Goal: Communication & Community: Answer question/provide support

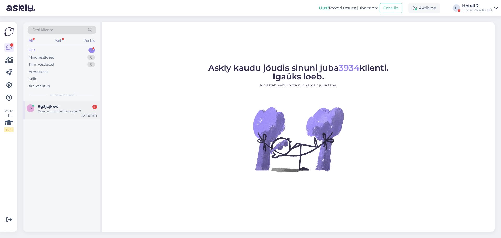
click at [63, 106] on div "#g8jcjkxw 1" at bounding box center [67, 106] width 59 height 5
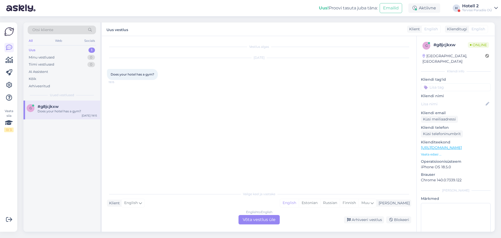
click at [255, 219] on div "English to English Võta vestlus üle" at bounding box center [258, 219] width 41 height 9
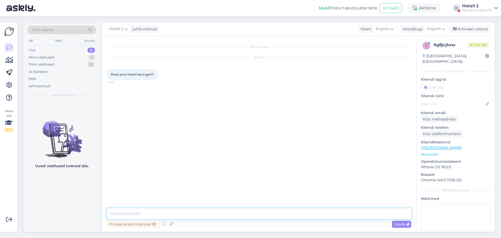
click at [124, 211] on textarea at bounding box center [259, 213] width 304 height 11
click at [431, 27] on span "English" at bounding box center [434, 29] width 14 height 6
type input "es"
click at [416, 61] on link "Estonian" at bounding box center [423, 60] width 57 height 8
click at [122, 213] on textarea at bounding box center [265, 214] width 290 height 9
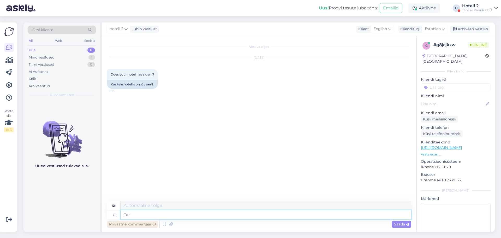
type textarea "Tere"
type textarea "Hello"
type textarea "Tere!"
type textarea "Hello!"
type textarea "Tere! hotellis k"
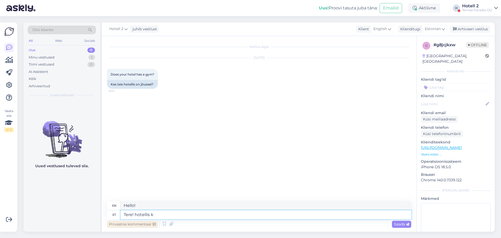
type textarea "Hello! at the hotel"
type textarea "Tere! hotellis ka"
type textarea "Hello! at the [GEOGRAPHIC_DATA]"
type textarea "Tere! hotellis ka jõsaal"
type textarea "Hello! The hotel also has a gym."
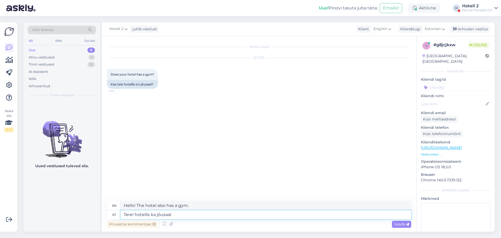
click at [137, 213] on textarea "Tere! hotellis ka jõusaal" at bounding box center [265, 214] width 290 height 9
click at [174, 214] on textarea "Tere! Hotellis ka jõusaal" at bounding box center [265, 214] width 290 height 9
type textarea "Tere! Hotellis ka jõusaal mis"
type textarea "Hello! The hotel also has a gym which"
type textarea "Tere! Hotellis ka jõusaal mis avatud"
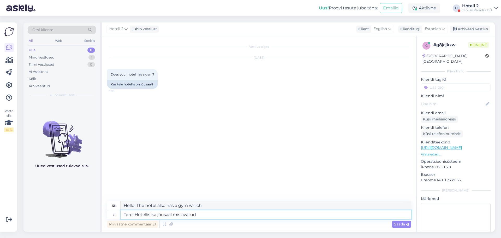
type textarea "Hello! The hotel also has a gym which is open."
type textarea "Tere! Hotellis ka jõusaal mis avatud iga"
type textarea "Hello! The hotel also has a gym which is open every day."
type textarea "Tere! Hotellis ka jõusaal mis avatud iga päev 6:30-"
type textarea "Hello! The hotel also has a gym, which is open every day from 6:30-"
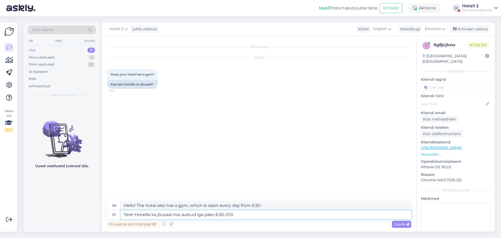
type textarea "Tere! Hotellis ka jõusaal mis avatud iga päev 6:30-21:00"
type textarea "Hello! The hotel also has a gym which is open every day from 6:30 to 21:00."
type textarea "Tere! Hotellis ka jõusaal mis avatud iga päev 6:30-21:00"
click at [400, 223] on span "Saada" at bounding box center [401, 223] width 15 height 5
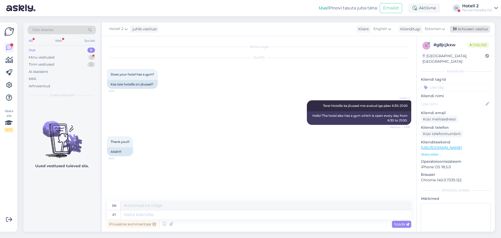
click at [482, 29] on div "Arhiveeri vestlus" at bounding box center [470, 29] width 40 height 7
